Goal: Task Accomplishment & Management: Manage account settings

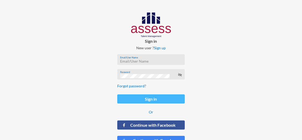
type input "ranaesmat"
click at [129, 97] on button "Sign in" at bounding box center [150, 98] width 67 height 9
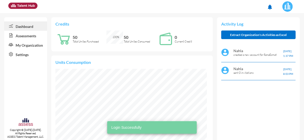
scroll to position [34, 68]
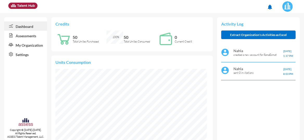
click at [31, 47] on link "My Organization" at bounding box center [25, 44] width 43 height 9
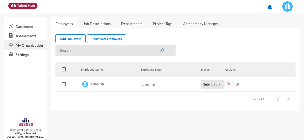
click at [21, 37] on link "Assessments" at bounding box center [25, 35] width 43 height 9
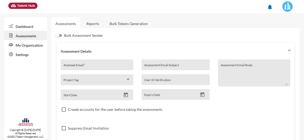
click at [86, 22] on link "Reports" at bounding box center [92, 23] width 21 height 13
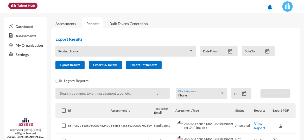
scroll to position [302, 0]
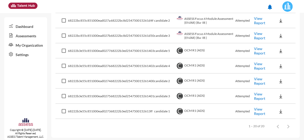
click at [257, 51] on link "View Report" at bounding box center [260, 50] width 11 height 9
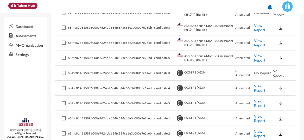
scroll to position [119, 0]
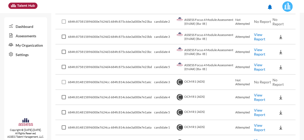
click at [257, 95] on link "View Report" at bounding box center [260, 97] width 11 height 9
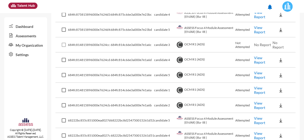
scroll to position [182, 0]
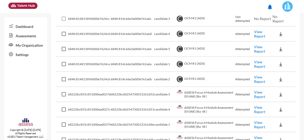
click at [260, 80] on link "View Report" at bounding box center [260, 79] width 11 height 9
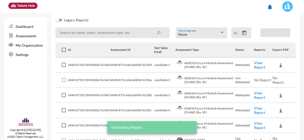
scroll to position [0, 0]
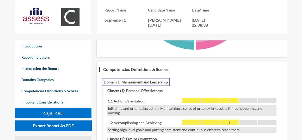
scroll to position [348, 0]
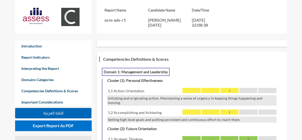
click at [59, 113] on span "اللغة العربية" at bounding box center [53, 113] width 20 height 4
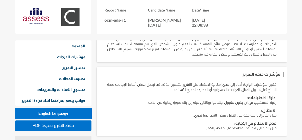
scroll to position [1139, 0]
click at [61, 126] on span "PDF حفظ التقرير بصيغة" at bounding box center [53, 125] width 41 height 4
